Goal: Task Accomplishment & Management: Use online tool/utility

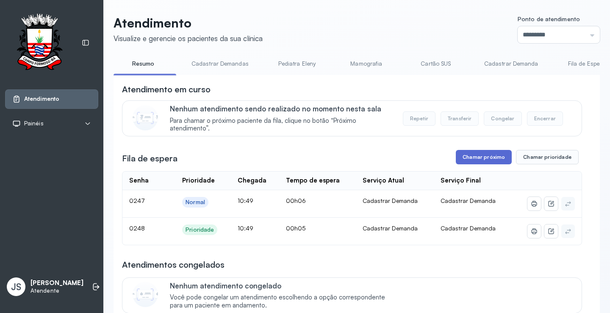
click at [493, 161] on button "Chamar próximo" at bounding box center [484, 157] width 56 height 14
click at [493, 157] on button "Chamar próximo" at bounding box center [484, 157] width 56 height 14
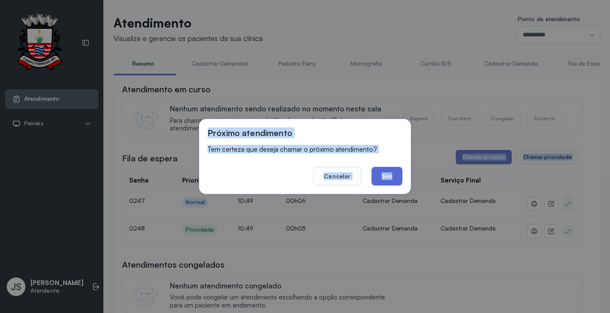
click at [387, 175] on button "Sim" at bounding box center [386, 176] width 31 height 19
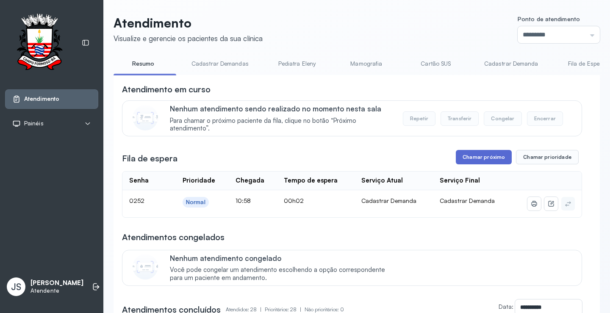
click at [482, 162] on button "Chamar próximo" at bounding box center [484, 157] width 56 height 14
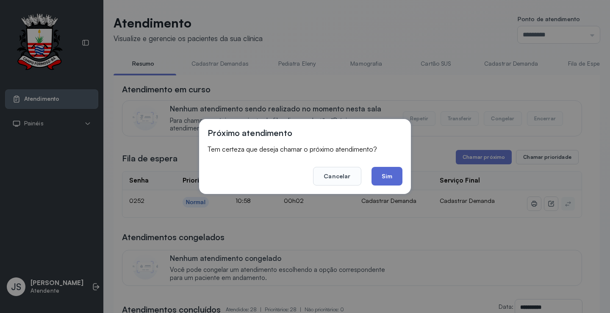
click at [392, 179] on button "Sim" at bounding box center [386, 176] width 31 height 19
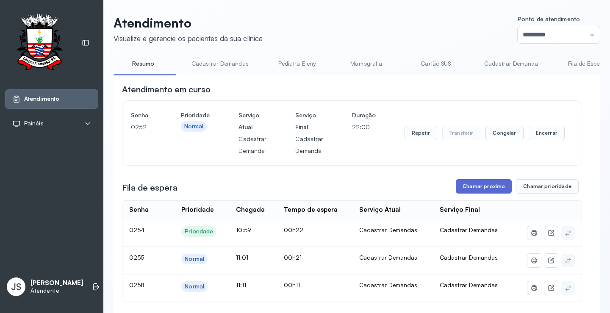
click at [487, 188] on button "Chamar próximo" at bounding box center [484, 186] width 56 height 14
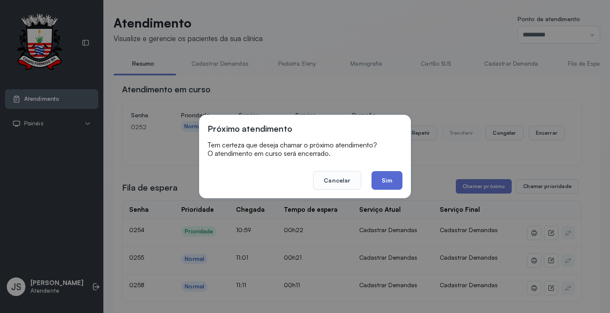
click at [395, 181] on button "Sim" at bounding box center [386, 180] width 31 height 19
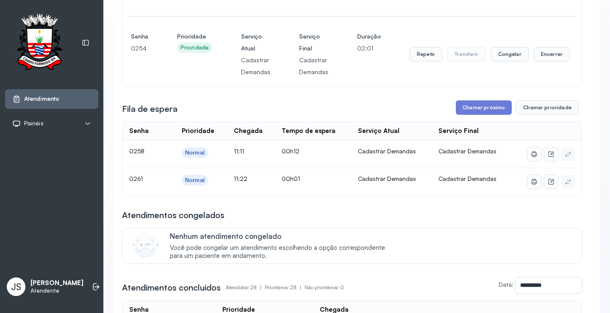
scroll to position [169, 0]
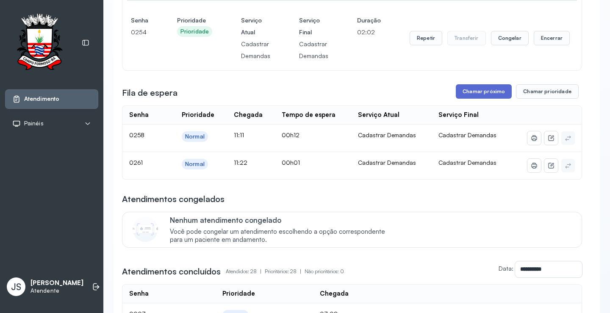
click at [488, 89] on button "Chamar próximo" at bounding box center [484, 91] width 56 height 14
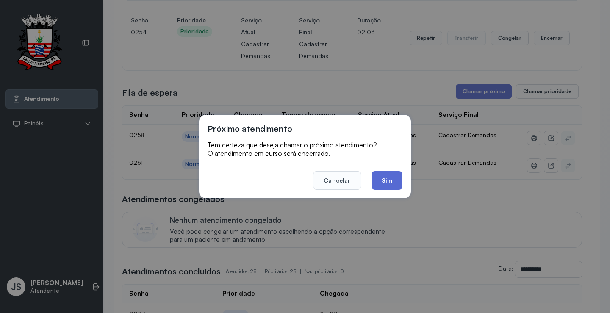
click at [384, 176] on button "Sim" at bounding box center [386, 180] width 31 height 19
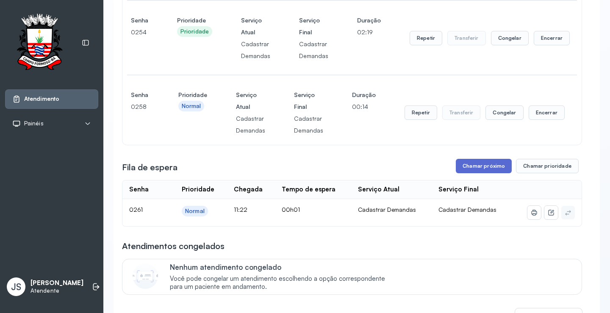
click at [482, 172] on button "Chamar próximo" at bounding box center [484, 166] width 56 height 14
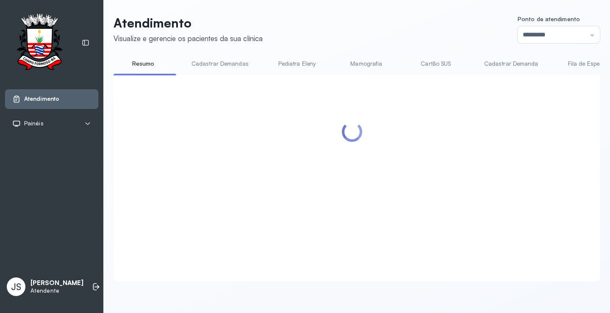
click at [389, 181] on div at bounding box center [352, 167] width 460 height 169
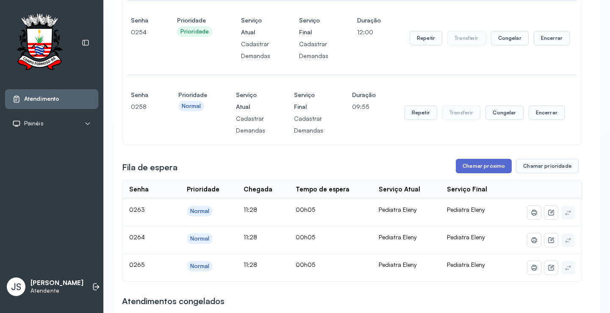
click at [485, 170] on button "Chamar próximo" at bounding box center [484, 166] width 56 height 14
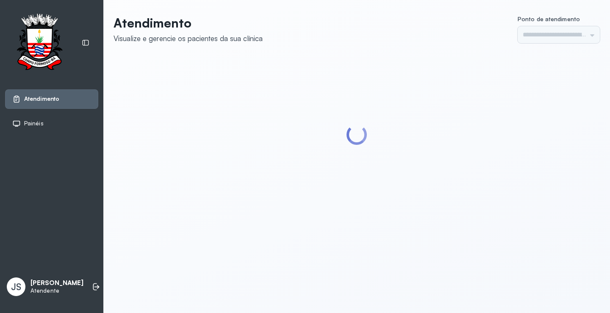
type input "*********"
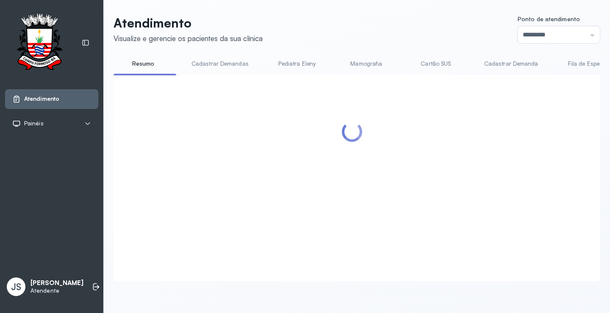
scroll to position [551, 0]
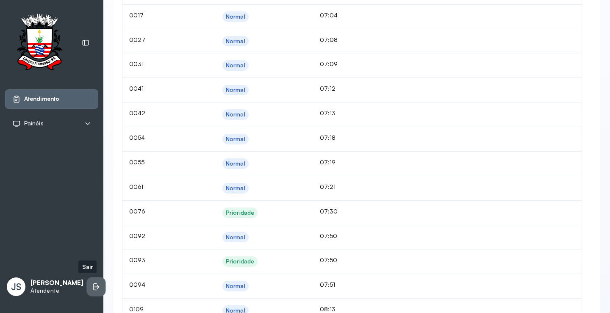
click at [92, 291] on icon at bounding box center [96, 287] width 8 height 8
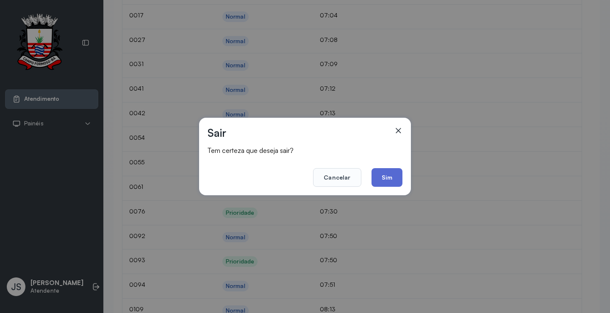
click at [394, 179] on button "Sim" at bounding box center [386, 177] width 31 height 19
